Goal: Find specific page/section: Find specific page/section

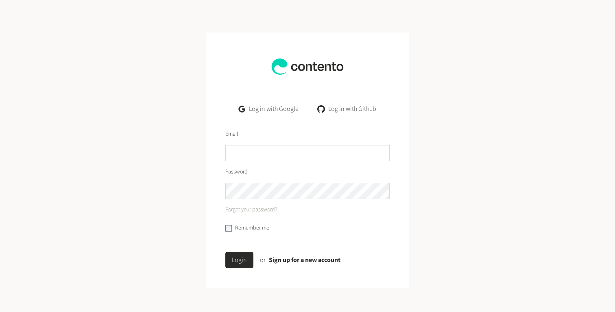
click at [278, 106] on link "Log in with Google" at bounding box center [268, 109] width 73 height 16
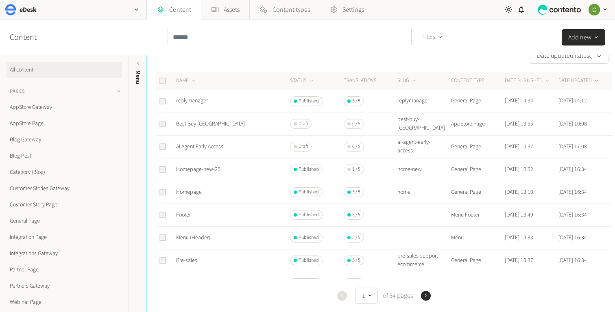
scroll to position [30, 0]
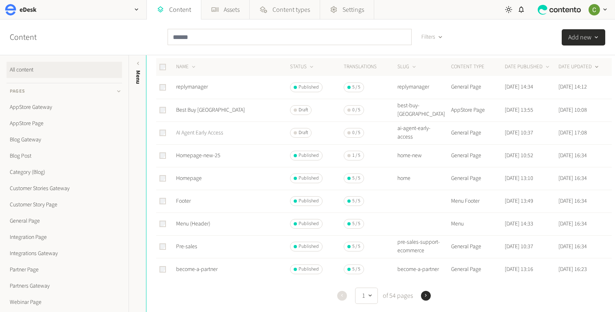
click at [219, 132] on link "AI Agent Early Access" at bounding box center [199, 133] width 47 height 8
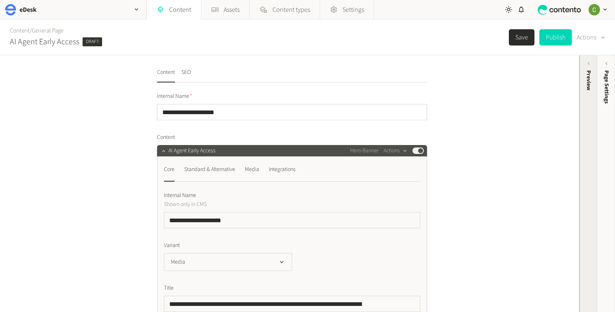
click at [587, 88] on div "Preview" at bounding box center [588, 80] width 9 height 20
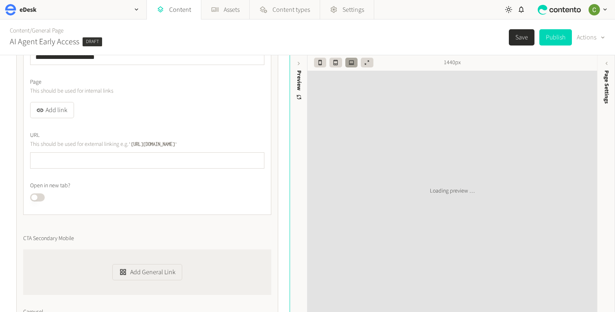
scroll to position [667, 0]
